Goal: Task Accomplishment & Management: Complete application form

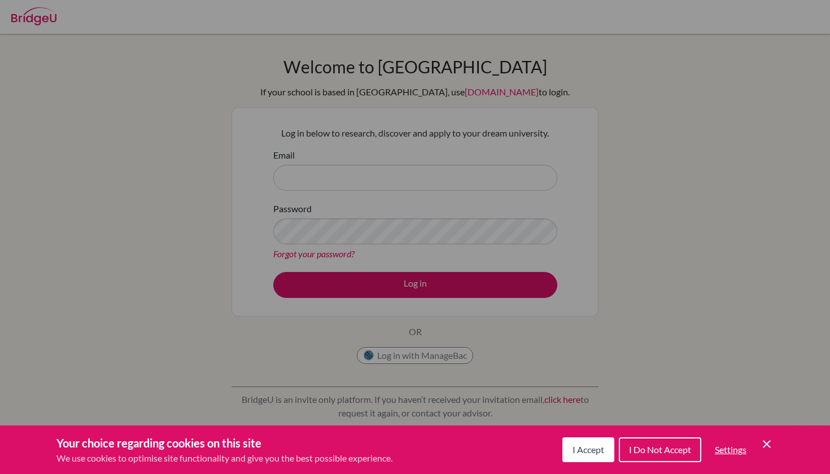
click at [571, 460] on button "I Accept" at bounding box center [588, 450] width 52 height 25
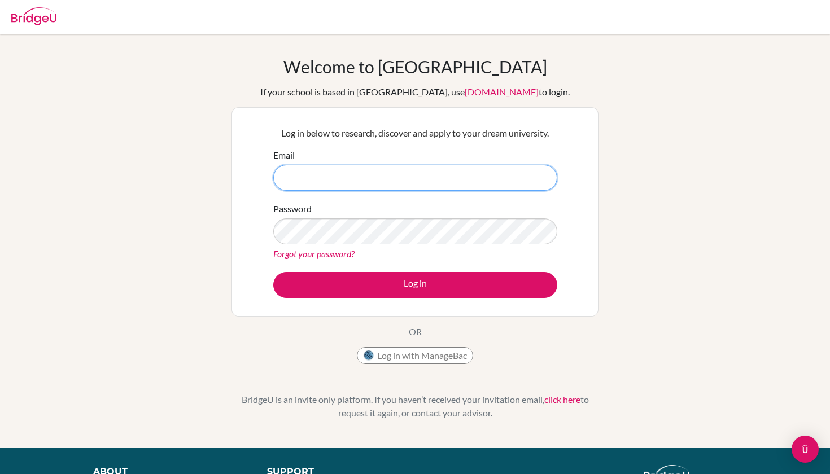
click at [475, 186] on input "Email" at bounding box center [415, 178] width 284 height 26
type input "[EMAIL_ADDRESS][DOMAIN_NAME]"
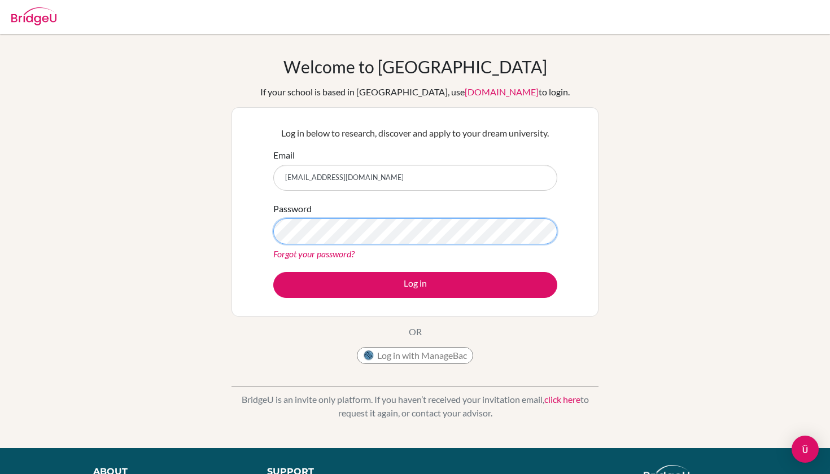
click at [415, 285] on button "Log in" at bounding box center [415, 285] width 284 height 26
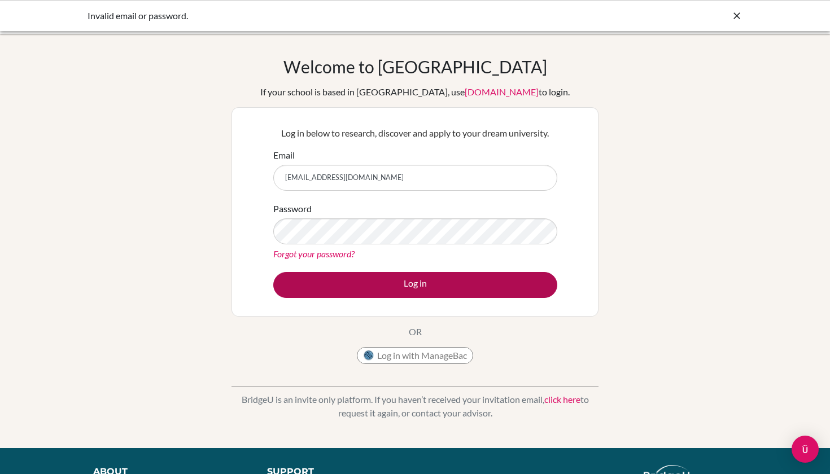
click at [497, 282] on button "Log in" at bounding box center [415, 285] width 284 height 26
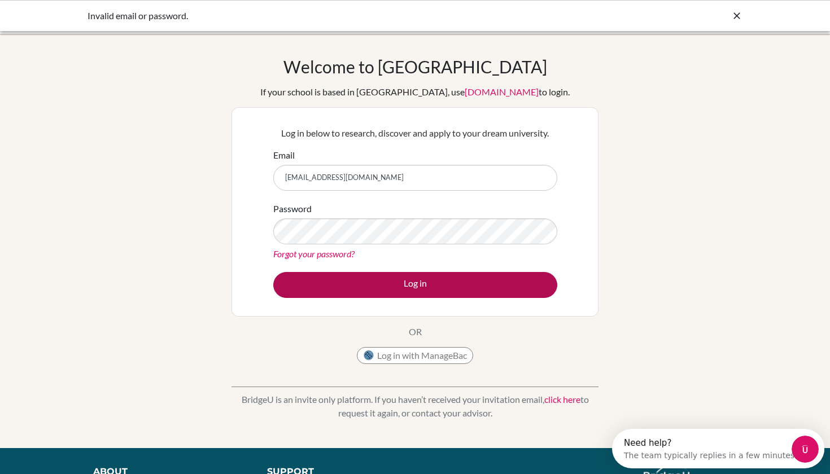
click at [463, 277] on button "Log in" at bounding box center [415, 285] width 284 height 26
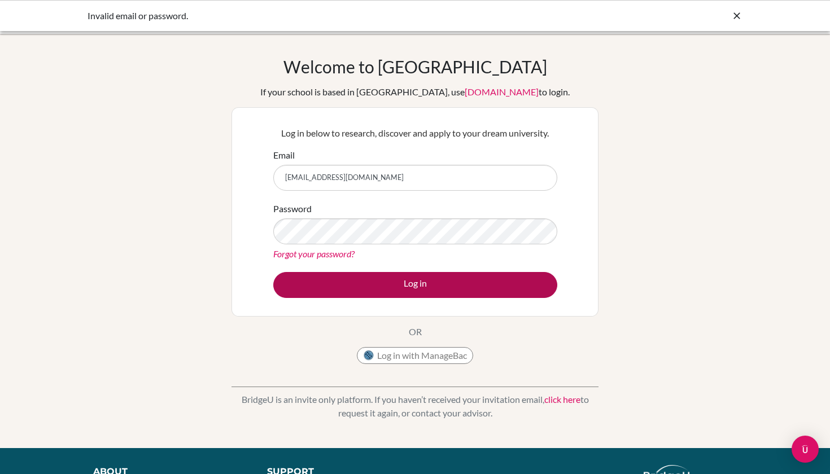
click at [439, 289] on button "Log in" at bounding box center [415, 285] width 284 height 26
